Goal: Transaction & Acquisition: Obtain resource

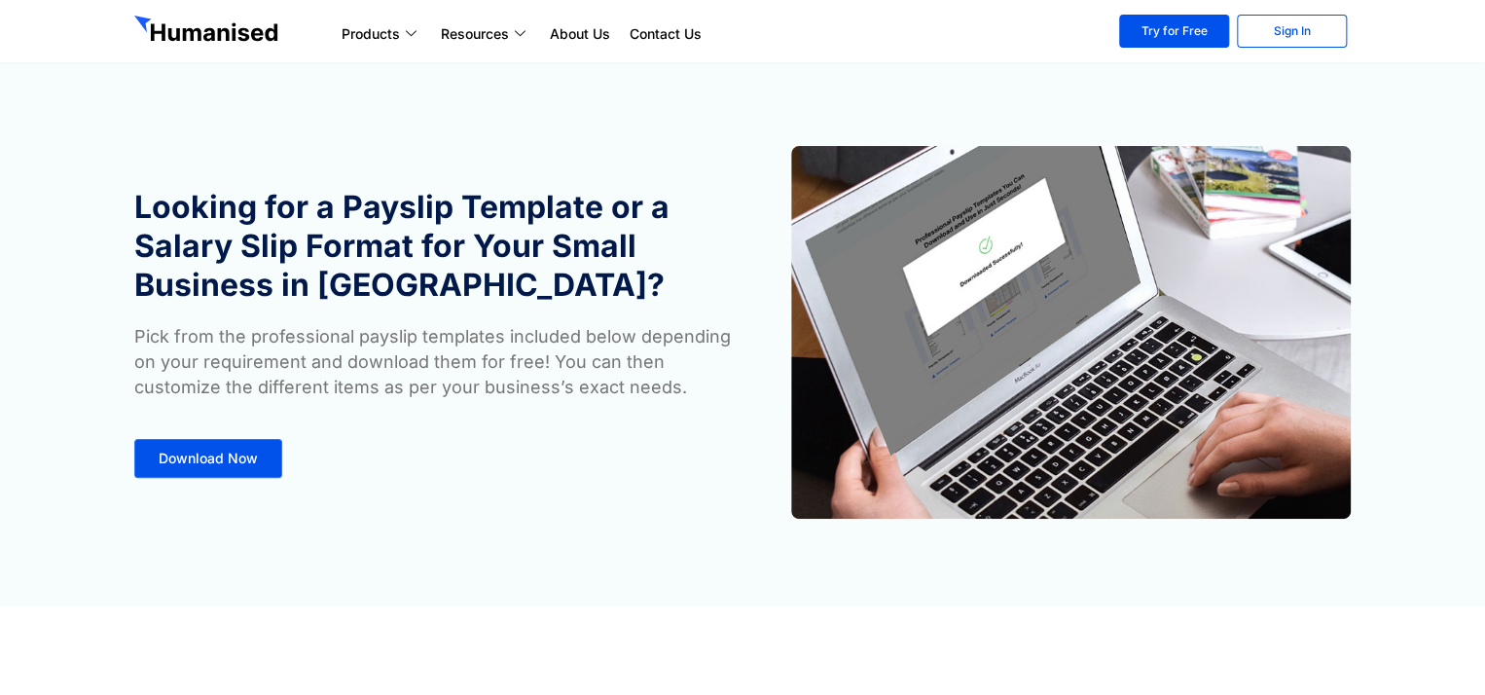
scroll to position [25, 0]
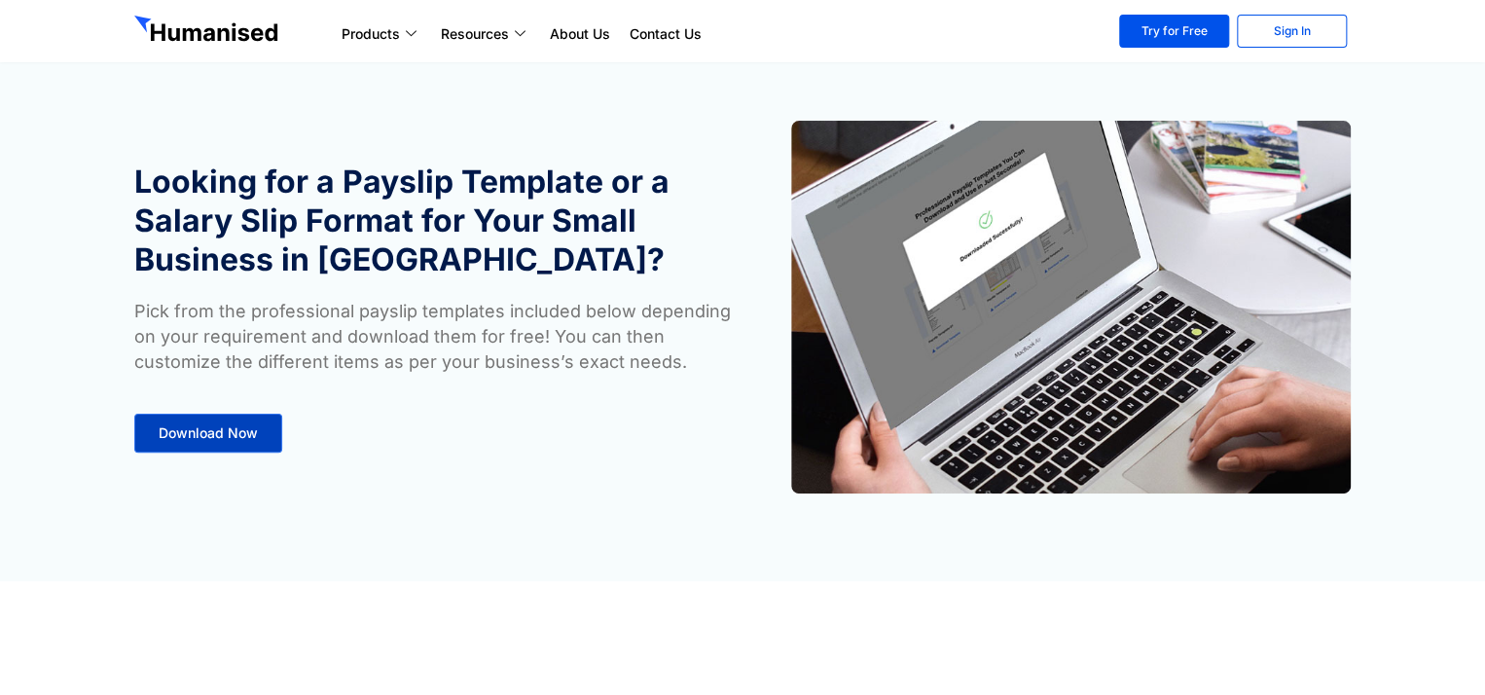
click at [207, 434] on span "Download Now" at bounding box center [208, 433] width 99 height 14
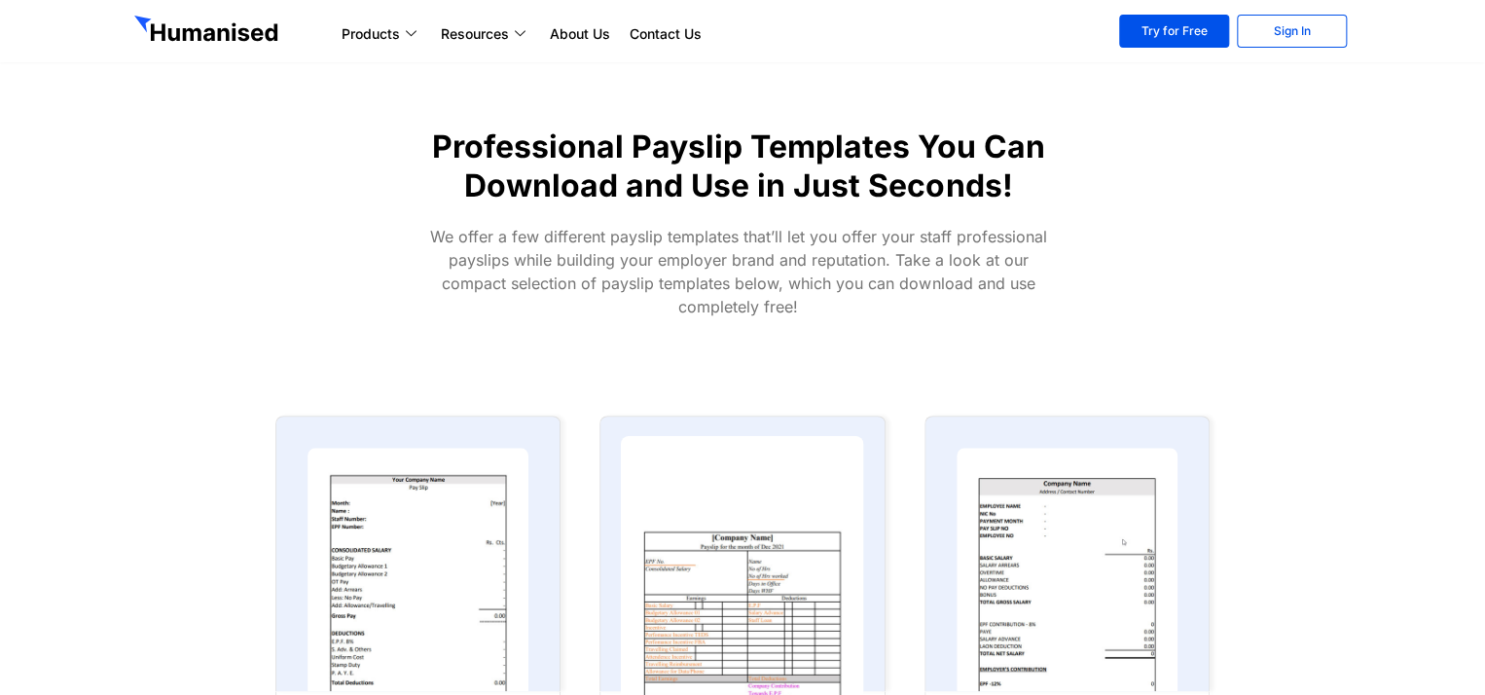
click at [786, 570] on img at bounding box center [742, 570] width 243 height 268
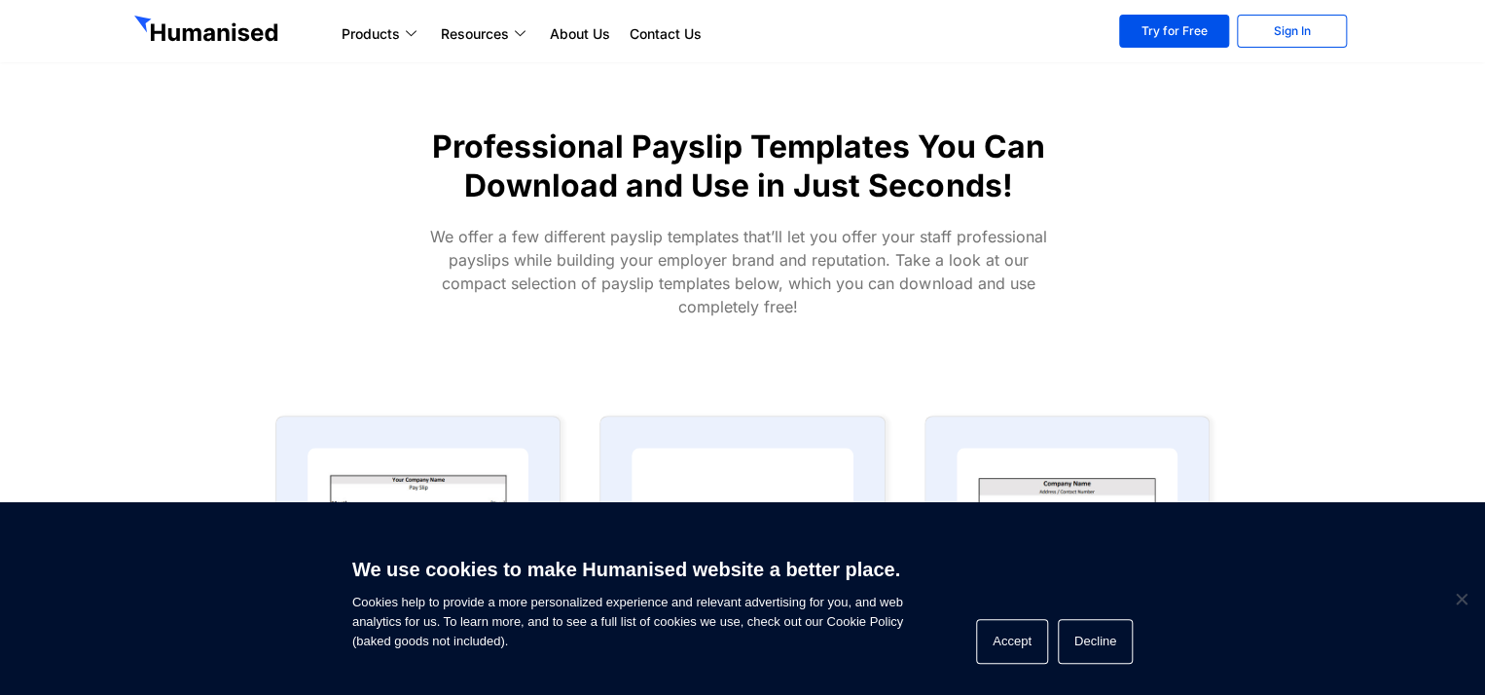
click at [1347, 333] on div at bounding box center [1228, 228] width 247 height 220
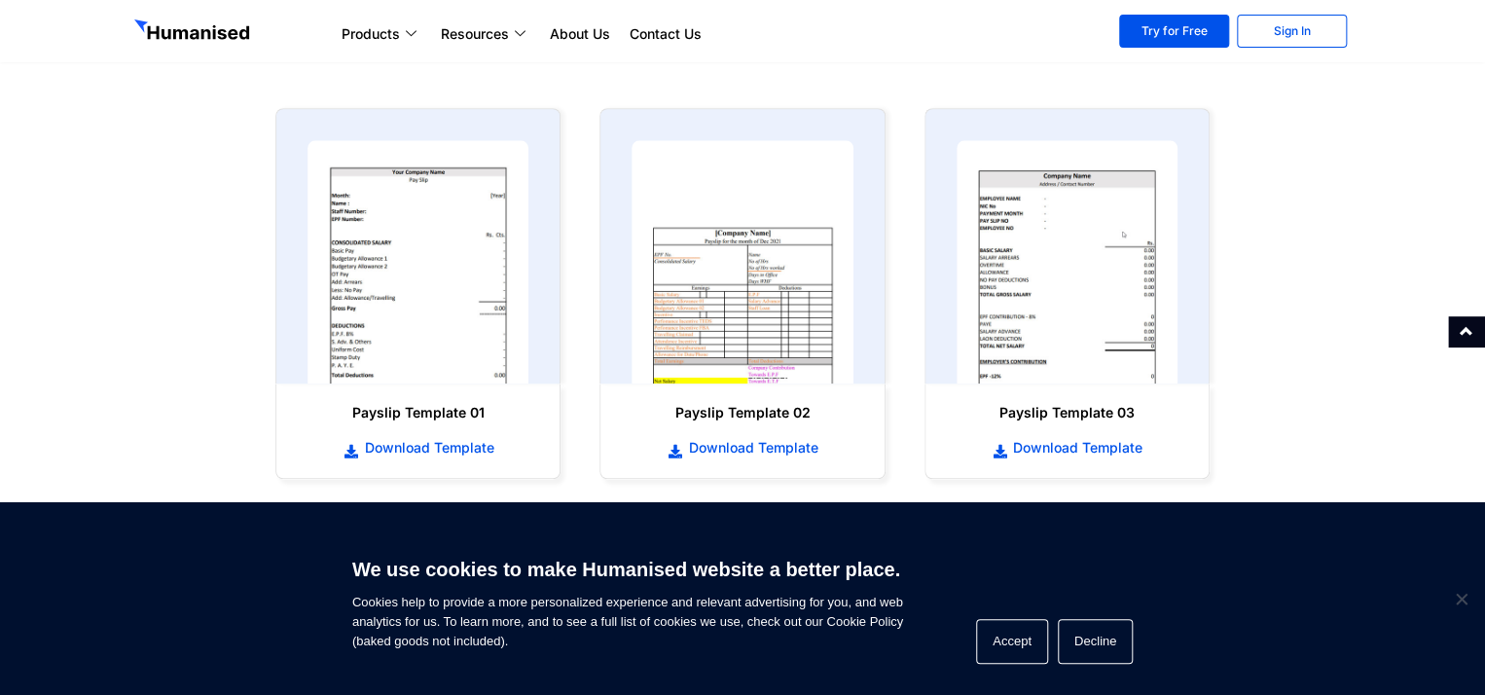
scroll to position [954, 0]
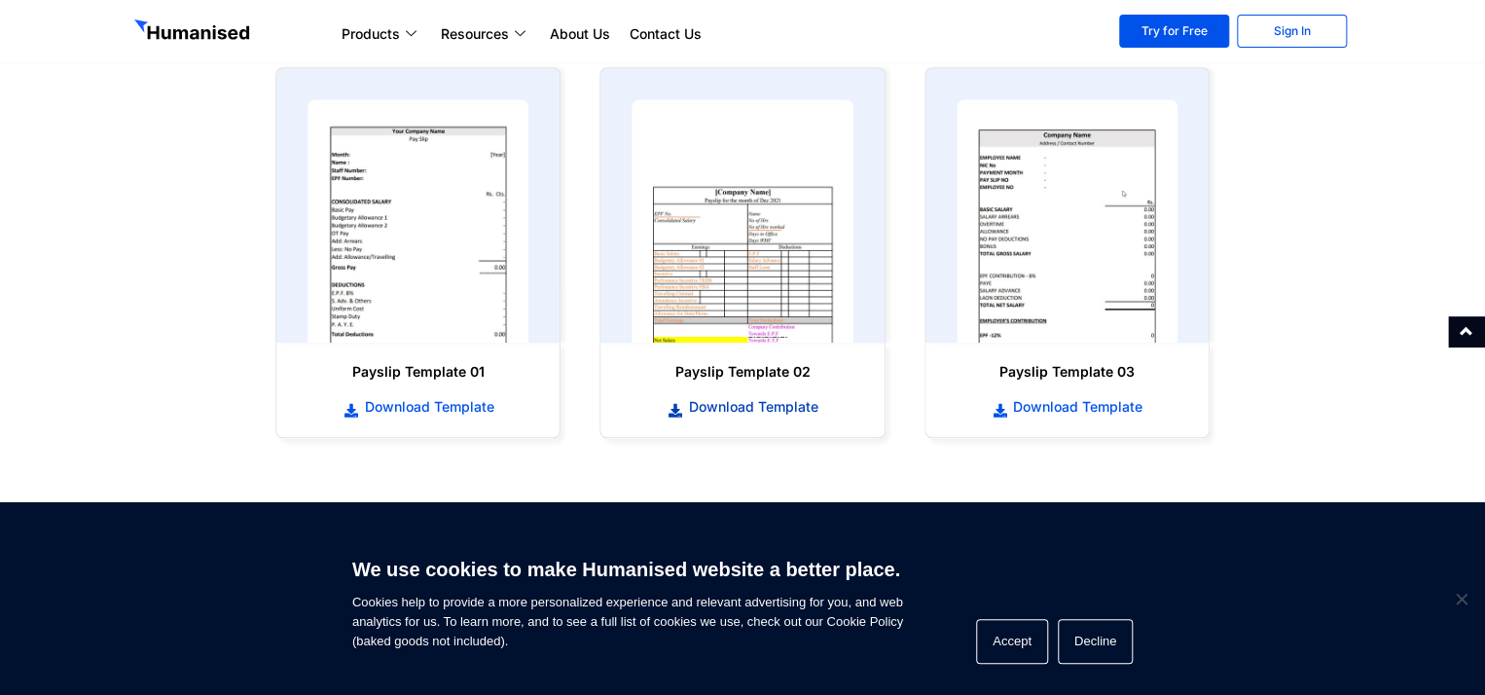
click at [775, 405] on span "Download Template" at bounding box center [751, 406] width 134 height 19
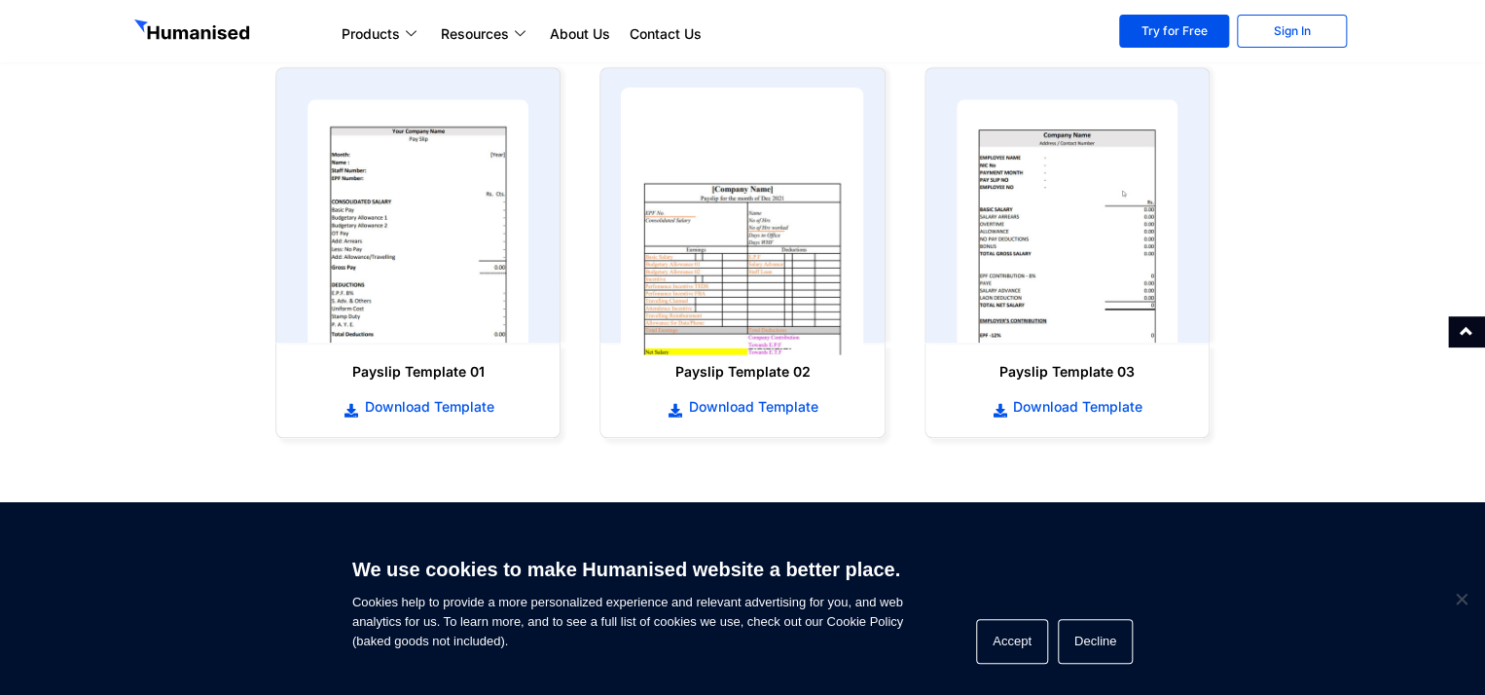
click at [768, 304] on img at bounding box center [742, 222] width 243 height 268
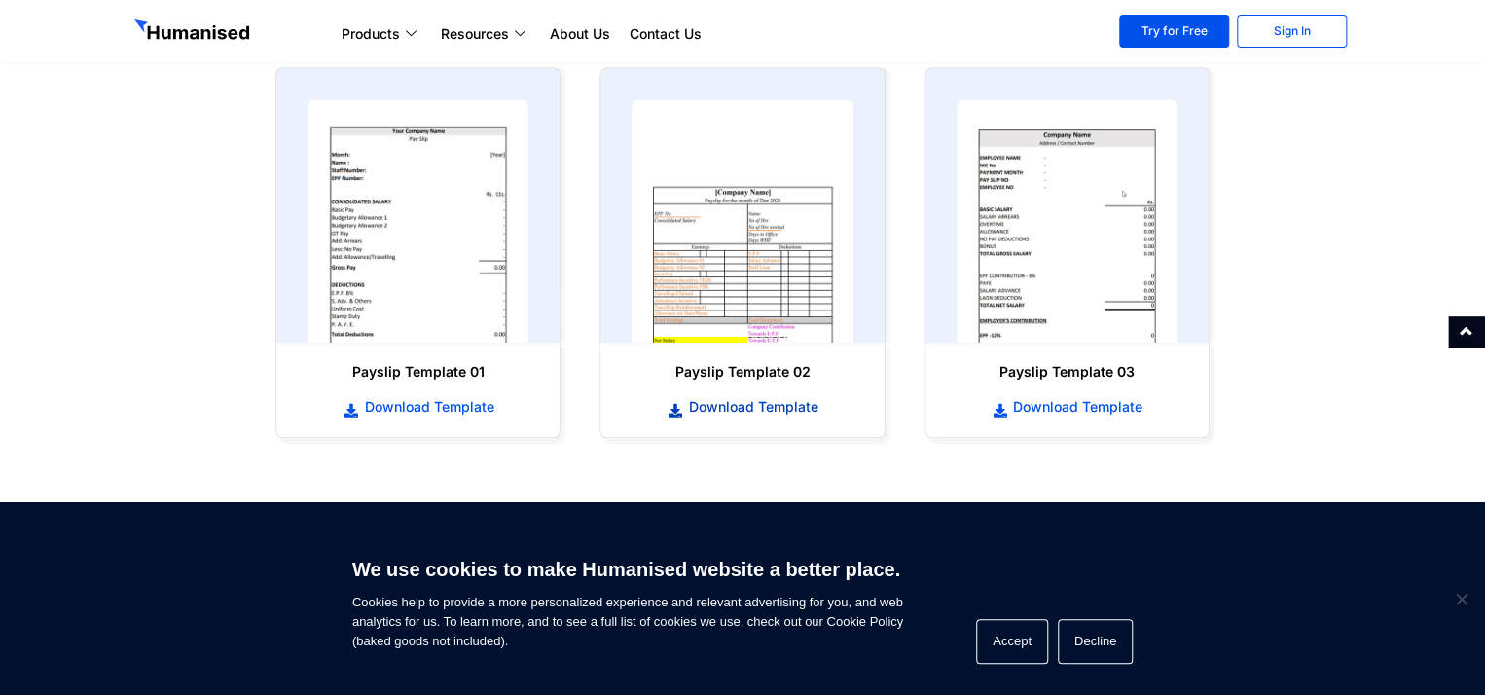
click at [706, 406] on span "Download Template" at bounding box center [751, 406] width 134 height 19
